Goal: Obtain resource: Obtain resource

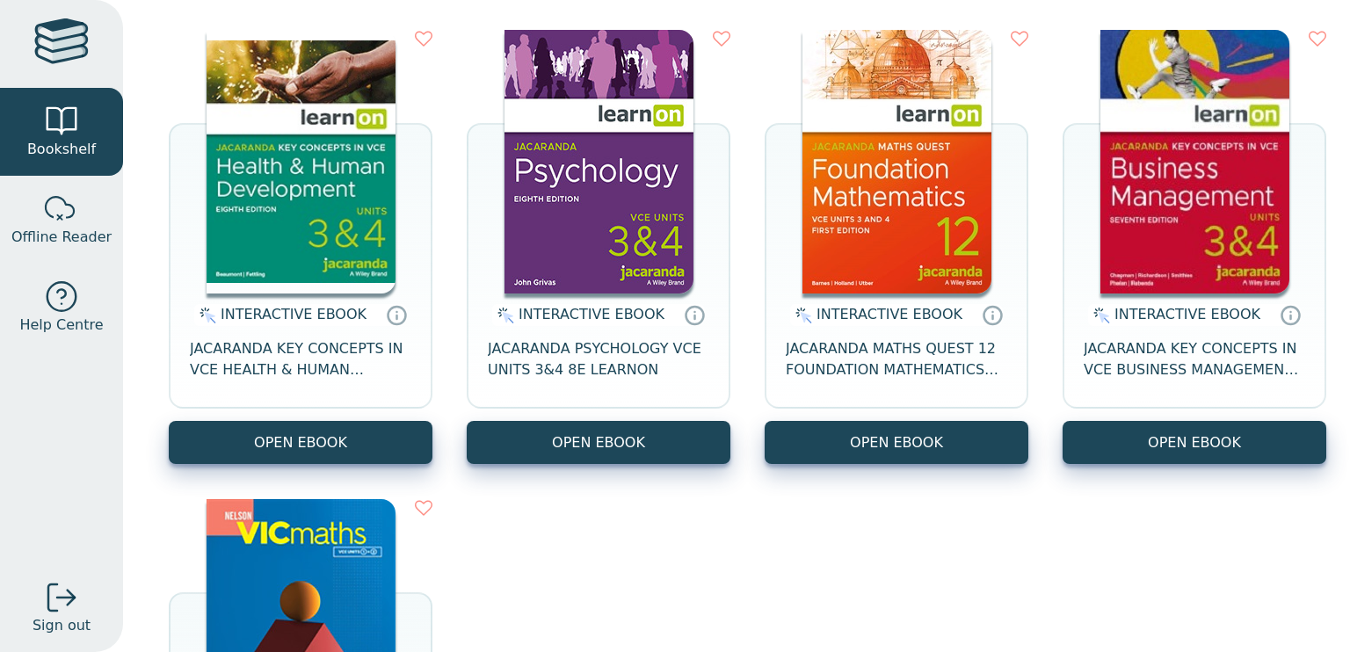
scroll to position [234, 0]
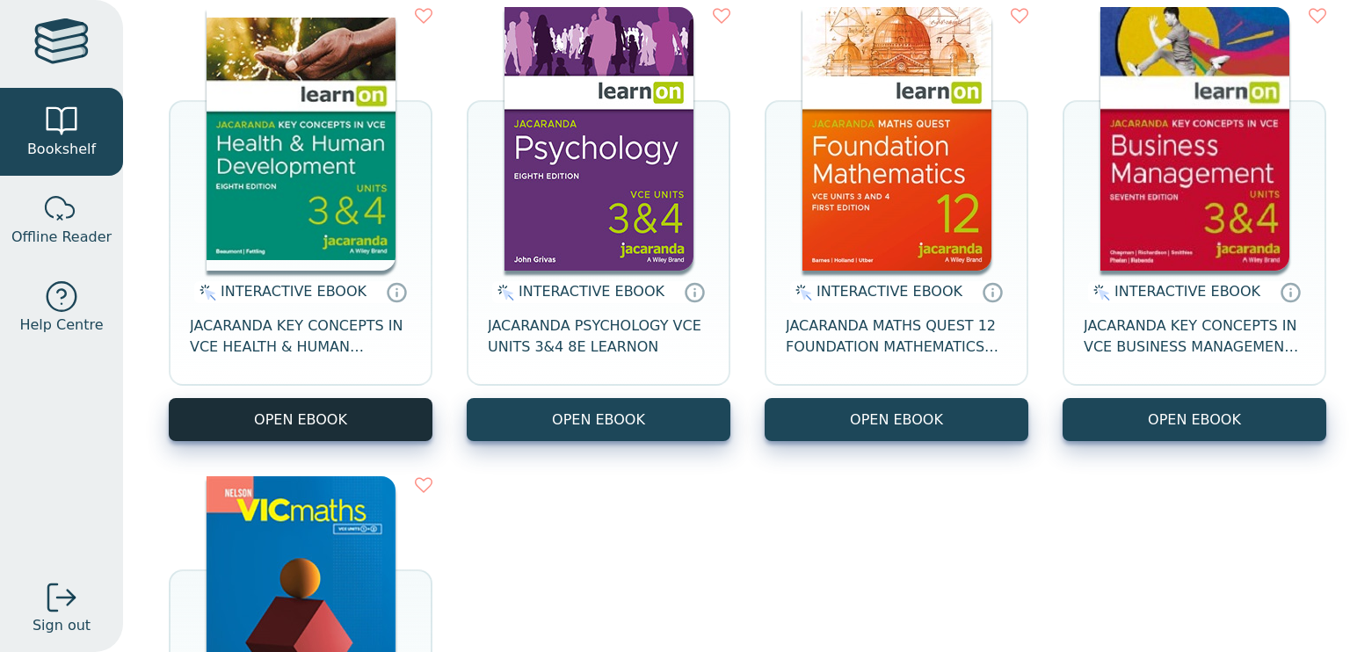
click at [389, 435] on button "OPEN EBOOK" at bounding box center [301, 419] width 264 height 43
click at [331, 412] on button "OPEN EBOOK" at bounding box center [301, 419] width 264 height 43
click at [334, 412] on button "OPEN EBOOK" at bounding box center [301, 419] width 264 height 43
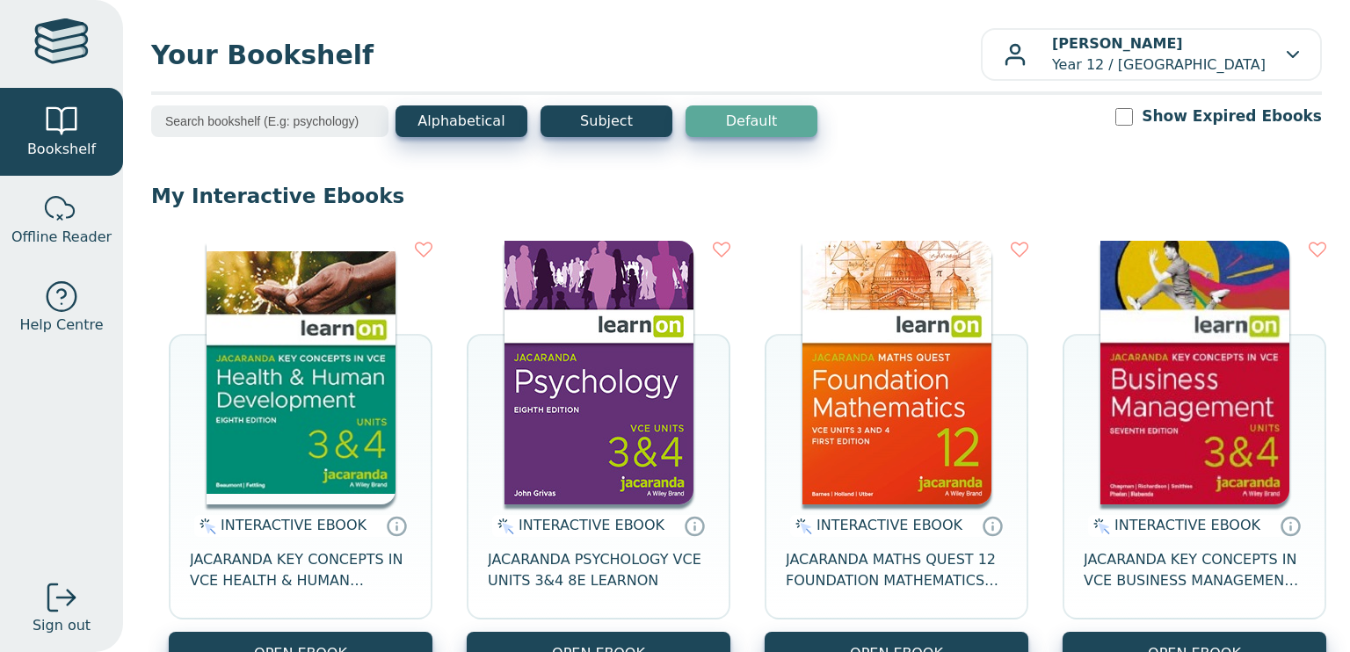
scroll to position [169, 0]
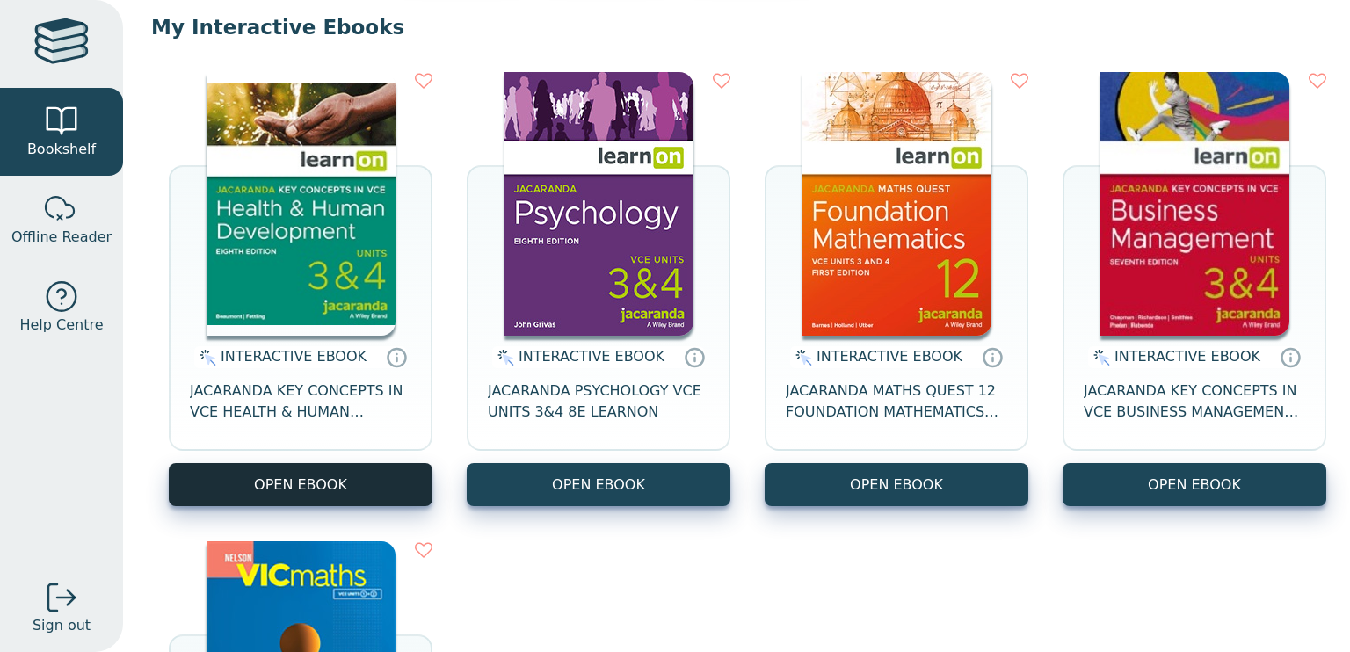
click at [298, 479] on button "OPEN EBOOK" at bounding box center [301, 484] width 264 height 43
